Goal: Task Accomplishment & Management: Use online tool/utility

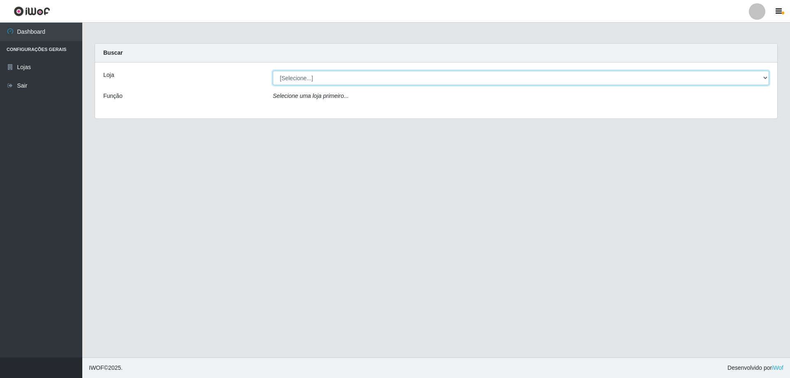
click at [765, 79] on select "[Selecione...] Atacado Vem - [STREET_ADDRESS]" at bounding box center [521, 78] width 497 height 14
select select "461"
click at [273, 71] on select "[Selecione...] Atacado Vem - [STREET_ADDRESS]" at bounding box center [521, 78] width 497 height 14
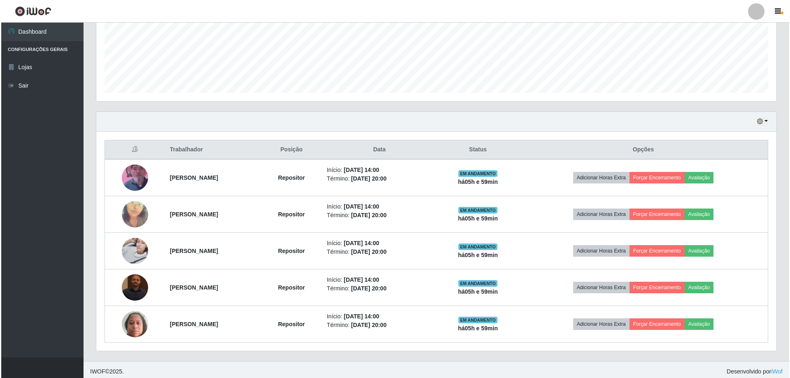
scroll to position [205, 0]
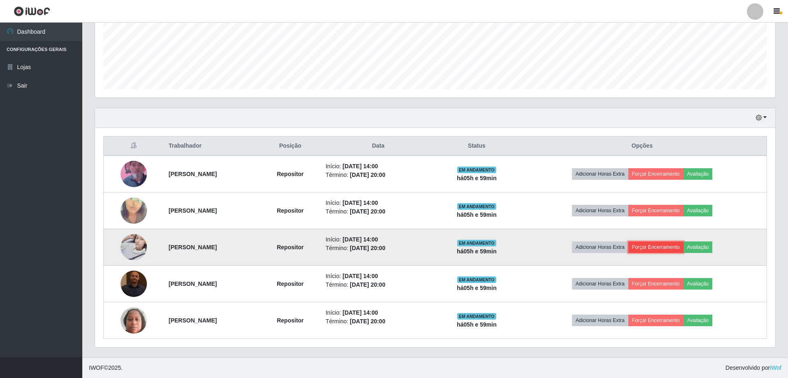
click at [672, 246] on button "Forçar Encerramento" at bounding box center [656, 248] width 55 height 12
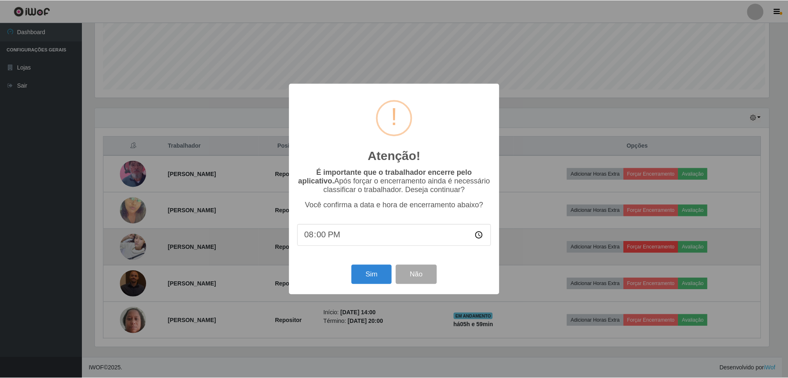
scroll to position [171, 676]
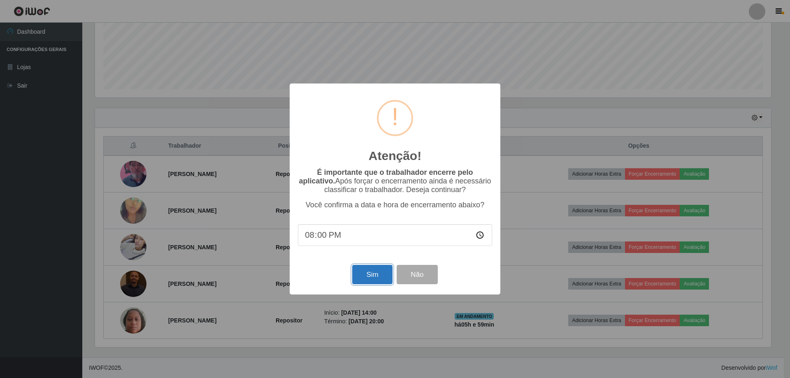
click at [377, 280] on button "Sim" at bounding box center [372, 274] width 40 height 19
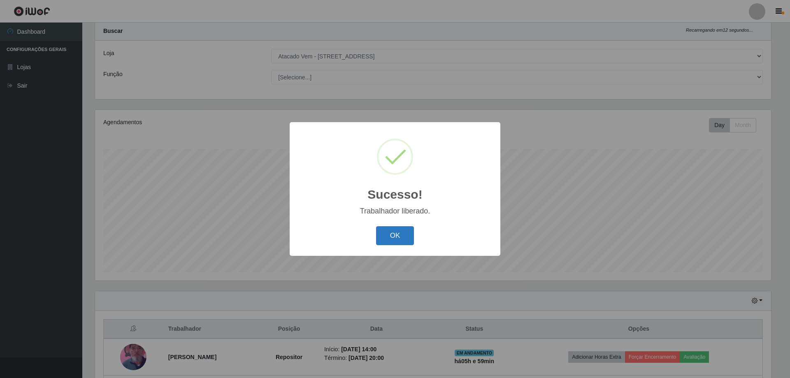
click at [403, 240] on button "OK" at bounding box center [395, 235] width 38 height 19
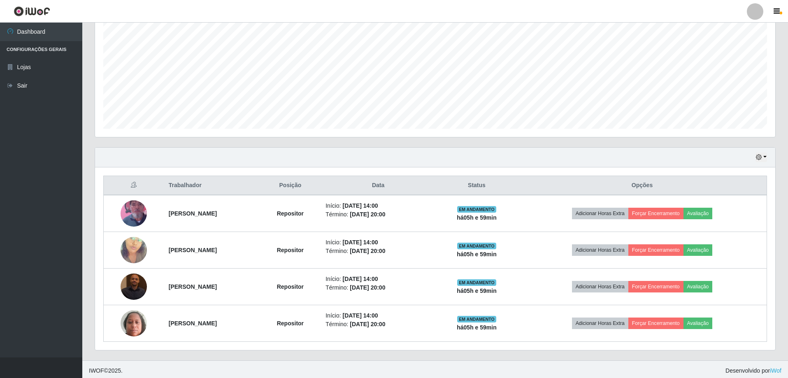
scroll to position [168, 0]
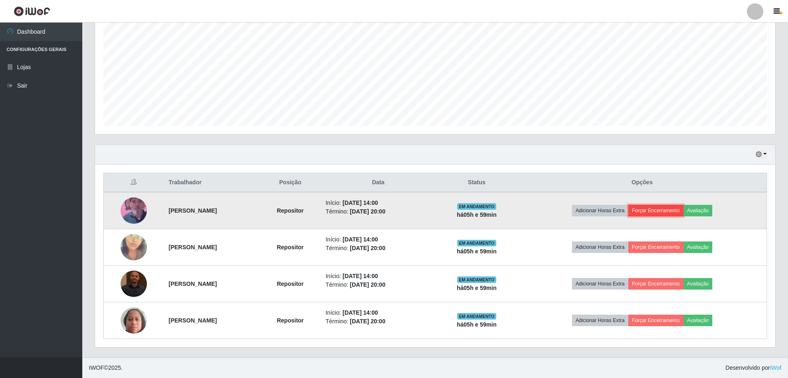
click at [679, 208] on button "Forçar Encerramento" at bounding box center [656, 211] width 55 height 12
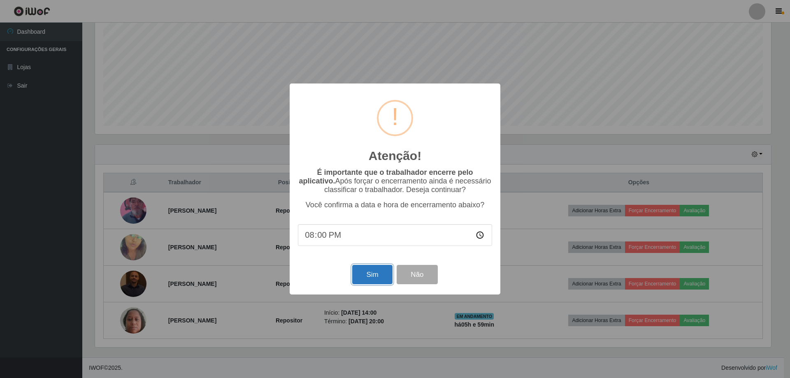
click at [374, 274] on button "Sim" at bounding box center [372, 274] width 40 height 19
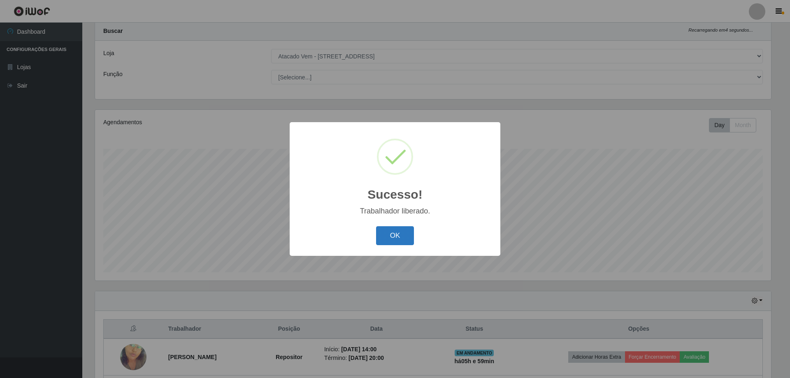
click at [396, 230] on button "OK" at bounding box center [395, 235] width 38 height 19
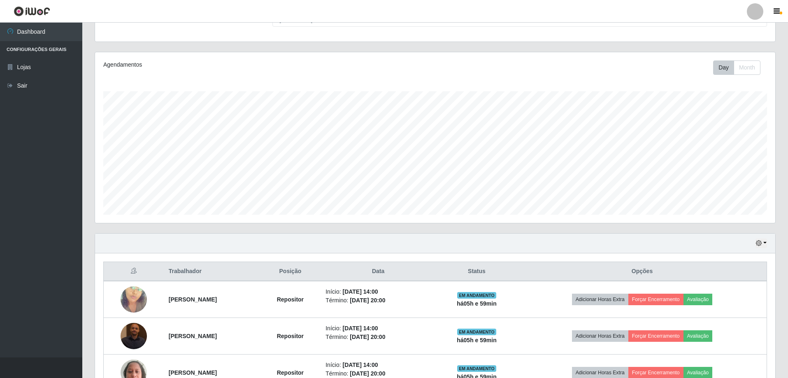
scroll to position [132, 0]
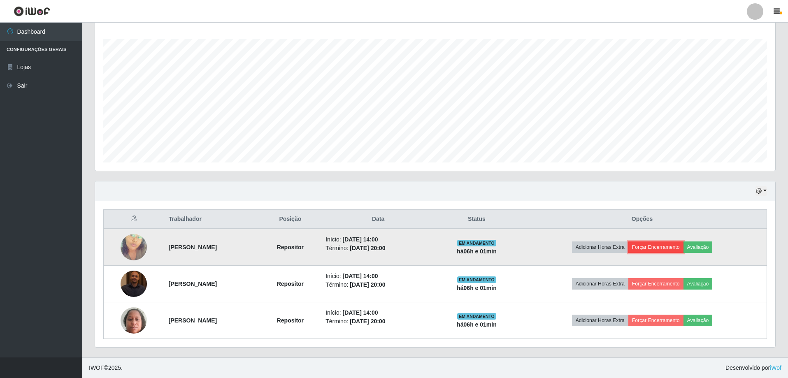
click at [680, 245] on button "Forçar Encerramento" at bounding box center [656, 248] width 55 height 12
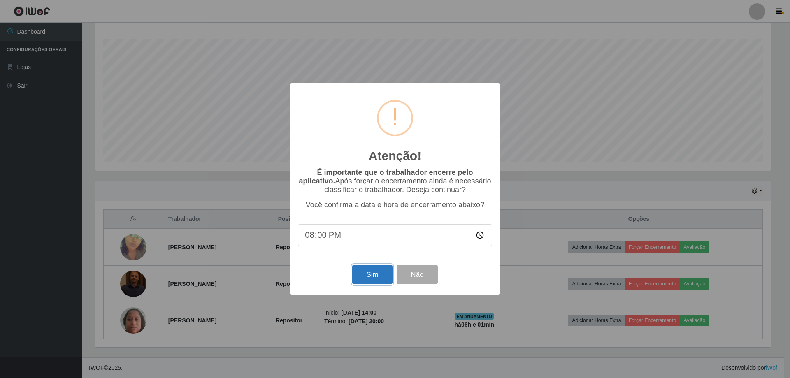
click at [368, 275] on button "Sim" at bounding box center [372, 274] width 40 height 19
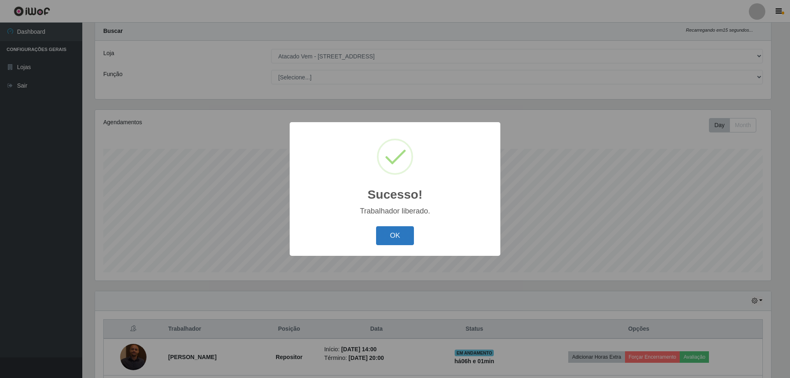
click at [394, 238] on button "OK" at bounding box center [395, 235] width 38 height 19
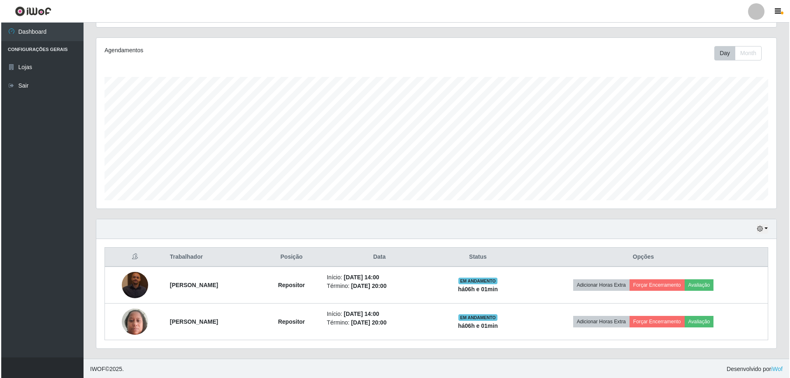
scroll to position [95, 0]
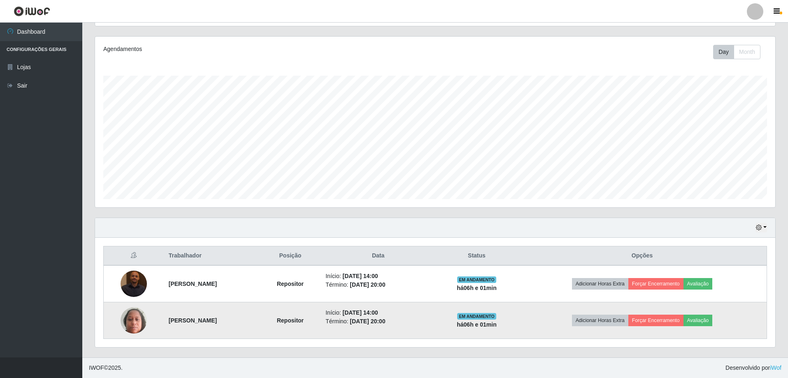
click at [660, 314] on td "Adicionar Horas Extra Forçar Encerramento Avaliação" at bounding box center [642, 321] width 249 height 37
click at [664, 319] on button "Forçar Encerramento" at bounding box center [656, 321] width 55 height 12
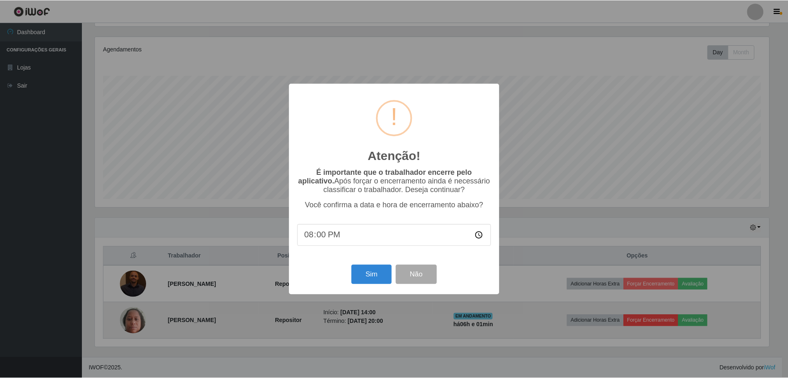
scroll to position [171, 676]
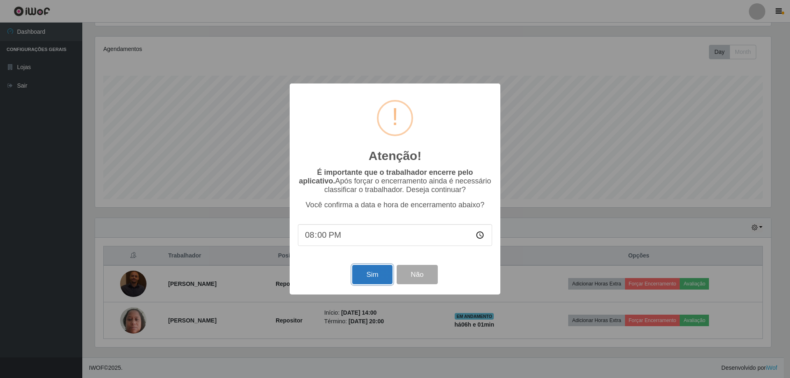
click at [371, 276] on button "Sim" at bounding box center [372, 274] width 40 height 19
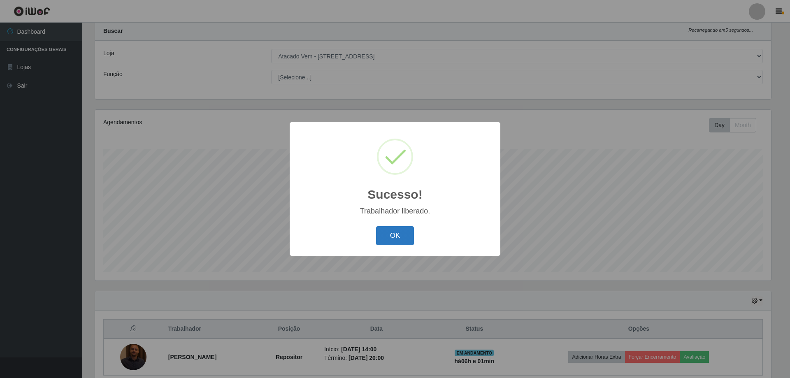
click at [384, 230] on button "OK" at bounding box center [395, 235] width 38 height 19
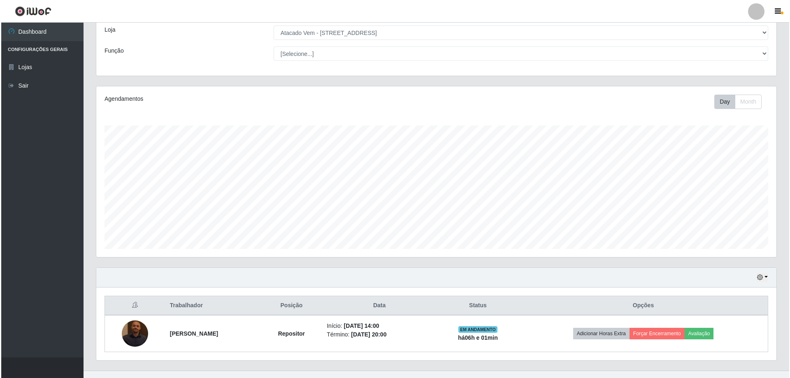
scroll to position [58, 0]
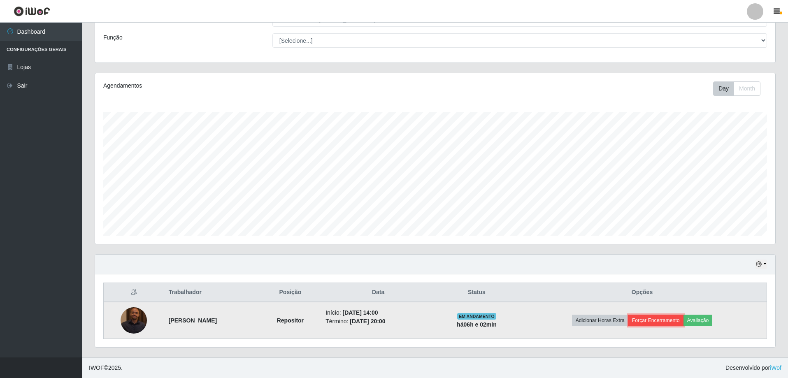
click at [680, 317] on button "Forçar Encerramento" at bounding box center [656, 321] width 55 height 12
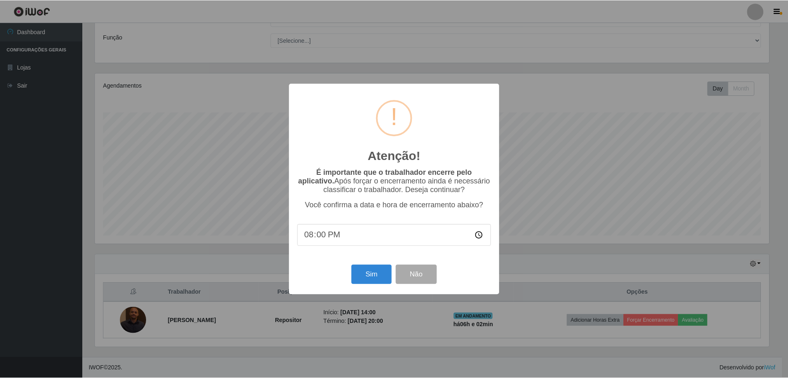
scroll to position [171, 676]
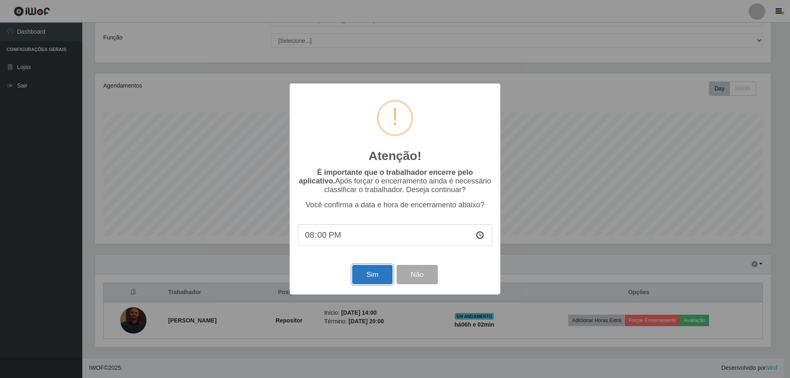
click at [372, 276] on button "Sim" at bounding box center [372, 274] width 40 height 19
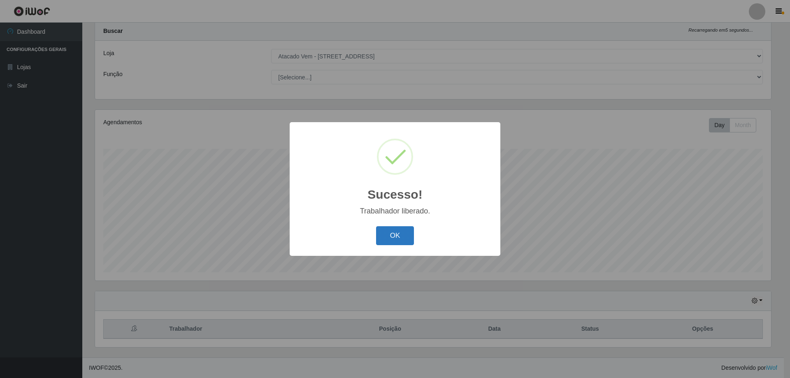
click at [398, 233] on button "OK" at bounding box center [395, 235] width 38 height 19
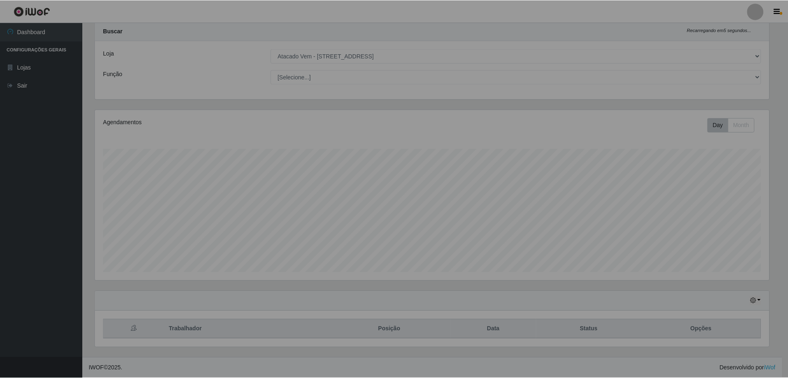
scroll to position [171, 681]
